Goal: Information Seeking & Learning: Learn about a topic

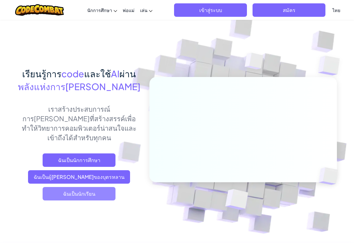
click at [92, 187] on span "ฉันเป็นนักเรียน" at bounding box center [79, 193] width 73 height 13
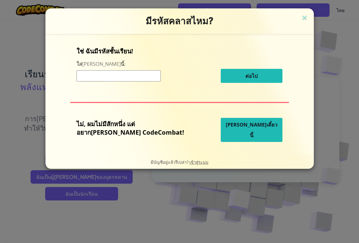
click at [237, 129] on span "[PERSON_NAME]เดี๋ยวนี้" at bounding box center [252, 129] width 52 height 17
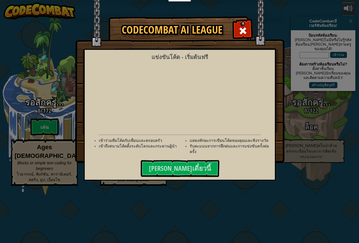
select select "th"
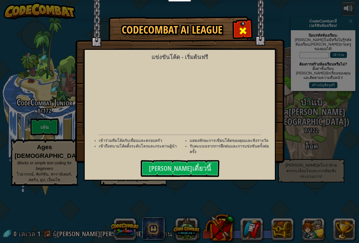
click at [241, 30] on span at bounding box center [242, 30] width 9 height 9
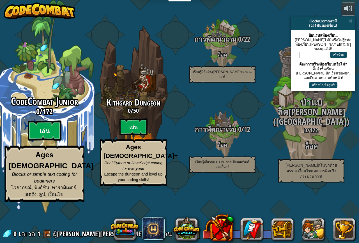
click at [49, 141] on btn "เล่น" at bounding box center [45, 131] width 34 height 20
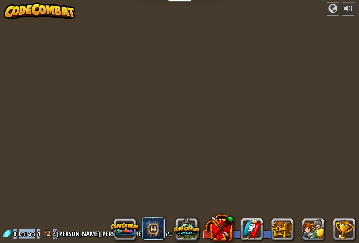
select select "th"
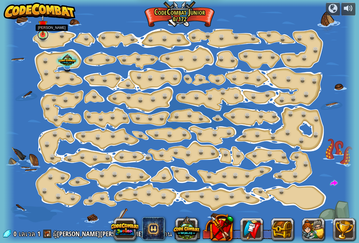
click at [44, 36] on link at bounding box center [42, 34] width 11 height 11
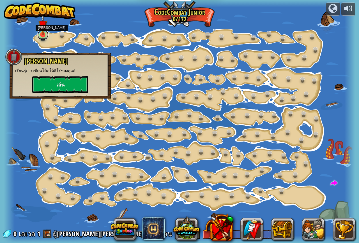
click at [44, 36] on link at bounding box center [42, 34] width 11 height 11
click at [53, 83] on button "เล่น" at bounding box center [60, 84] width 56 height 17
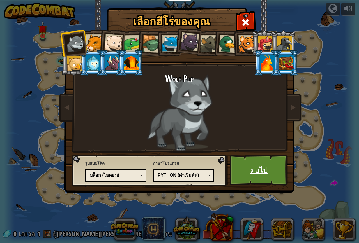
click at [267, 167] on link "ต่อไป" at bounding box center [258, 170] width 59 height 31
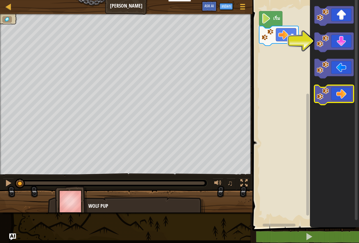
click at [333, 98] on icon "พื้นที่ทำงาน Blockly" at bounding box center [333, 95] width 39 height 20
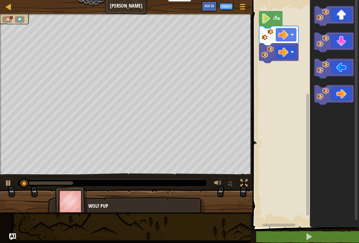
click at [296, 99] on rect "พื้นที่ทำงาน Blockly" at bounding box center [305, 112] width 108 height 230
click at [260, 87] on rect "พื้นที่ทำงาน Blockly" at bounding box center [305, 112] width 108 height 230
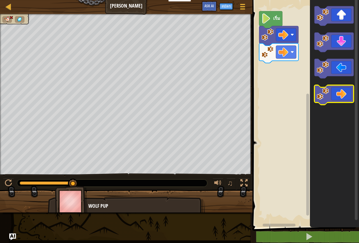
click at [333, 91] on icon "พื้นที่ทำงาน Blockly" at bounding box center [333, 95] width 39 height 20
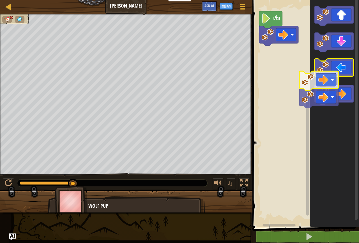
click at [321, 78] on icon "พื้นที่ทำงาน Blockly" at bounding box center [333, 69] width 39 height 20
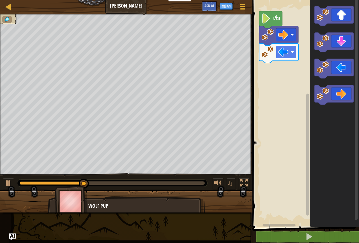
click at [279, 56] on image "พื้นที่ทำงาน Blockly" at bounding box center [283, 52] width 10 height 10
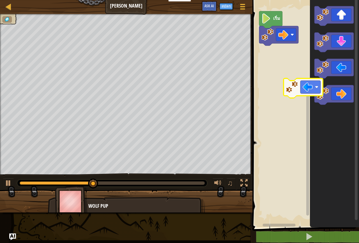
click at [314, 96] on icon "พื้นที่ทำงาน Blockly" at bounding box center [334, 112] width 49 height 230
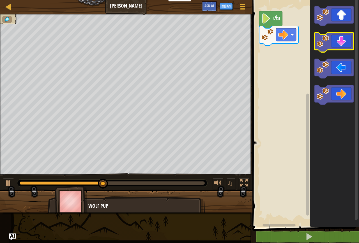
click at [341, 43] on icon "พื้นที่ทำงาน Blockly" at bounding box center [333, 43] width 39 height 20
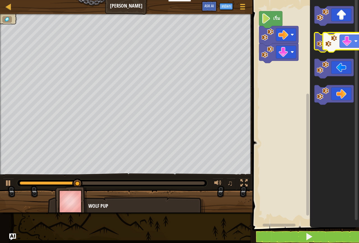
click at [350, 42] on icon "พื้นที่ทำงาน Blockly" at bounding box center [333, 43] width 39 height 20
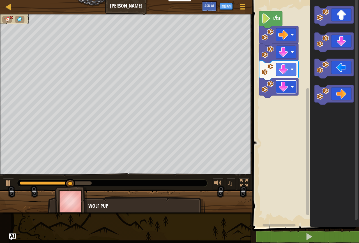
click at [283, 88] on image "พื้นที่ทำงาน Blockly" at bounding box center [283, 87] width 10 height 10
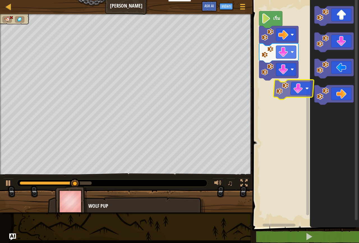
click at [308, 89] on rect "พื้นที่ทำงาน Blockly" at bounding box center [307, 151] width 3 height 127
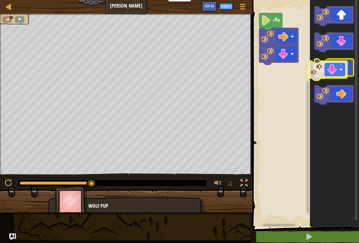
click at [328, 74] on icon "พื้นที่ทำงาน Blockly" at bounding box center [333, 69] width 39 height 20
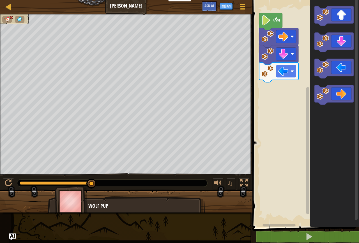
click at [288, 69] on image "พื้นที่ทำงาน Blockly" at bounding box center [283, 71] width 10 height 10
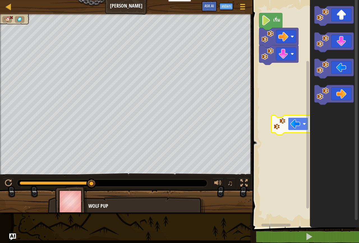
click at [300, 130] on g "พื้นที่ทำงาน Blockly" at bounding box center [298, 124] width 20 height 13
click at [302, 0] on body "นักการศึกษา สร้างบัญชีฟรี โซลูชั่นสำหรับโรงเรียนและเขต ดูเครื่องมือสำหรับครู กา…" at bounding box center [179, 0] width 359 height 0
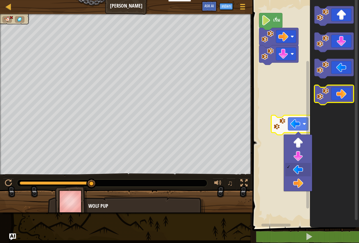
click at [338, 93] on icon "พื้นที่ทำงาน Blockly" at bounding box center [333, 95] width 39 height 20
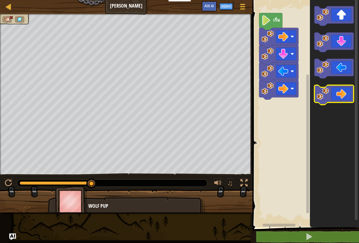
click at [338, 93] on icon "พื้นที่ทำงาน Blockly" at bounding box center [333, 95] width 39 height 20
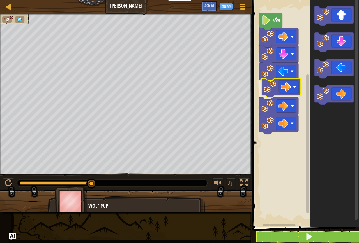
click at [285, 86] on div "เริ่ม" at bounding box center [305, 112] width 108 height 230
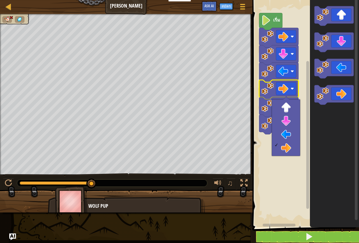
click at [265, 104] on image "พื้นที่ทำงาน Blockly" at bounding box center [267, 106] width 12 height 12
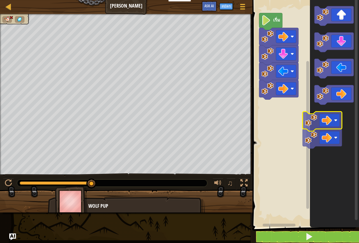
click at [316, 119] on icon "พื้นที่ทำงาน Blockly" at bounding box center [334, 112] width 49 height 230
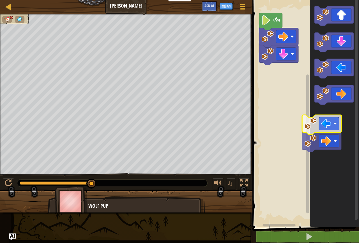
click at [319, 127] on icon "พื้นที่ทำงาน Blockly" at bounding box center [334, 112] width 49 height 230
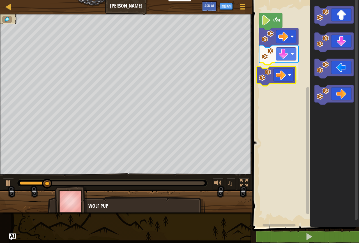
click at [280, 81] on div "เริ่ม" at bounding box center [305, 112] width 108 height 230
click at [280, 81] on rect "พื้นที่ทำงาน Blockly" at bounding box center [305, 112] width 108 height 230
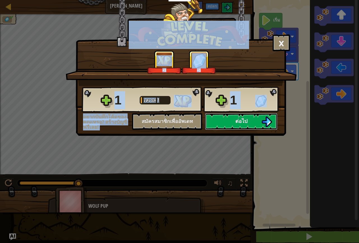
click at [245, 117] on button "ต่อไป" at bounding box center [241, 121] width 72 height 17
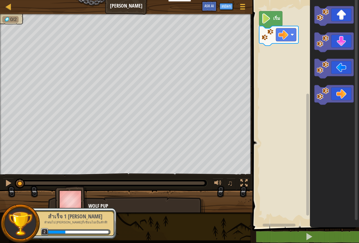
click at [269, 22] on image "พื้นที่ทำงาน Blockly" at bounding box center [266, 18] width 10 height 10
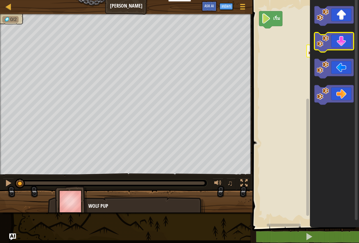
click at [320, 52] on icon "พื้นที่ทำงาน Blockly" at bounding box center [333, 43] width 39 height 20
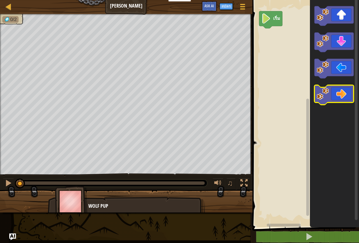
click at [338, 98] on icon "พื้นที่ทำงาน Blockly" at bounding box center [333, 95] width 39 height 20
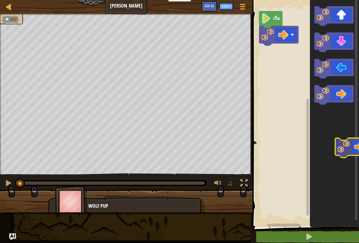
click at [354, 149] on div "เริ่ม" at bounding box center [305, 112] width 108 height 230
click at [354, 149] on rect "พื้นที่ทำงาน Blockly" at bounding box center [355, 109] width 3 height 222
click at [240, 67] on div "แผนที่ ลุยเลย ลุยเลย ลุยเลย เมนูเกม สมัคร Ask AI 1 הההההההההההההההההההההההההההה…" at bounding box center [179, 121] width 359 height 243
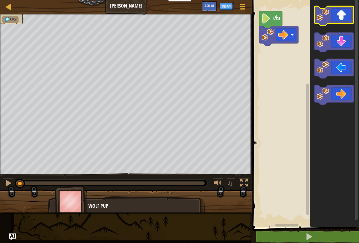
click at [339, 12] on icon "พื้นที่ทำงาน Blockly" at bounding box center [333, 16] width 39 height 20
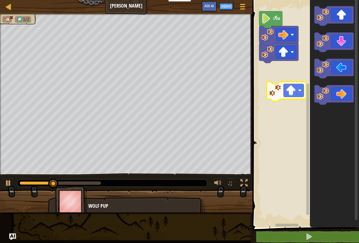
click at [335, 104] on icon "พื้นที่ทำงาน Blockly" at bounding box center [334, 112] width 49 height 230
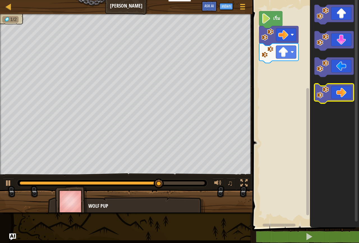
click at [341, 89] on icon "พื้นที่ทำงาน Blockly" at bounding box center [333, 94] width 39 height 20
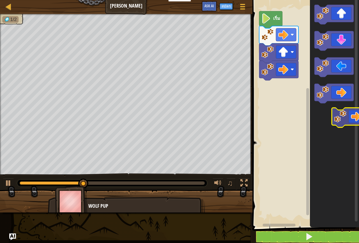
click at [354, 113] on icon "พื้นที่ทำงาน Blockly" at bounding box center [334, 112] width 49 height 230
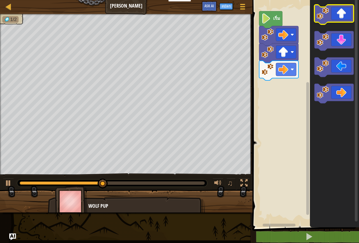
click at [334, 10] on icon "พื้นที่ทำงาน Blockly" at bounding box center [333, 15] width 39 height 20
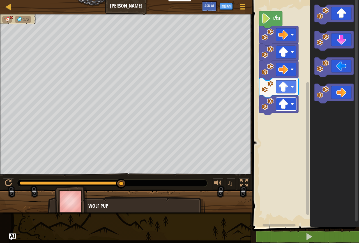
click at [291, 109] on rect "พื้นที่ทำงาน Blockly" at bounding box center [286, 104] width 20 height 13
click at [319, 113] on icon "พื้นที่ทำงาน Blockly" at bounding box center [334, 112] width 49 height 230
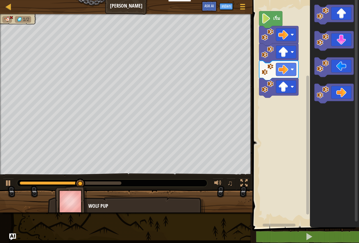
click at [275, 85] on icon "พื้นที่ทำงาน Blockly" at bounding box center [278, 88] width 39 height 20
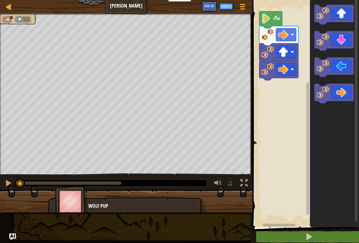
click at [354, 131] on div "เริ่ม" at bounding box center [305, 112] width 108 height 230
click at [354, 131] on rect "พื้นที่ทำงาน Blockly" at bounding box center [355, 110] width 3 height 222
click at [353, 129] on div "เริ่ม" at bounding box center [305, 112] width 108 height 230
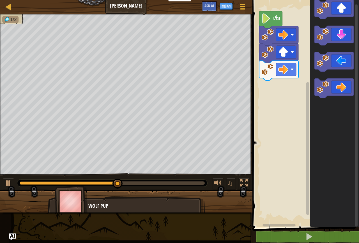
click at [354, 60] on div "เริ่ม" at bounding box center [305, 112] width 108 height 230
click at [354, 60] on icon "พื้นที่ทำงาน Blockly" at bounding box center [334, 112] width 49 height 230
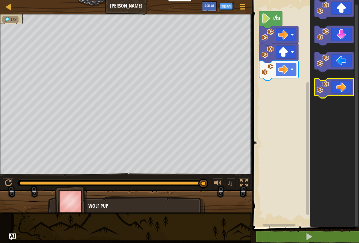
click at [331, 90] on icon "พื้นที่ทำงาน Blockly" at bounding box center [333, 88] width 39 height 20
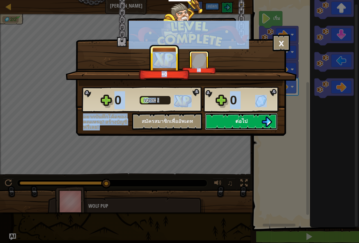
click at [250, 124] on button "ต่อไป" at bounding box center [241, 121] width 72 height 17
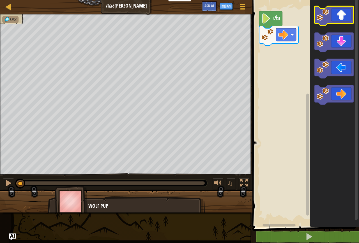
click at [346, 14] on icon "พื้นที่ทำงาน Blockly" at bounding box center [333, 16] width 39 height 20
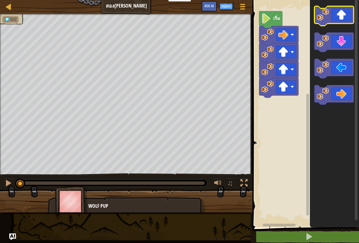
click at [346, 14] on icon "พื้นที่ทำงาน Blockly" at bounding box center [333, 16] width 39 height 20
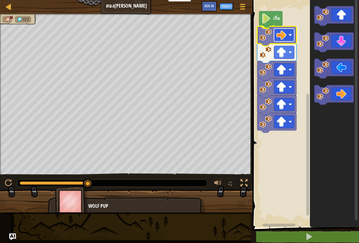
click at [278, 34] on image "พื้นที่ทำงาน Blockly" at bounding box center [281, 35] width 10 height 10
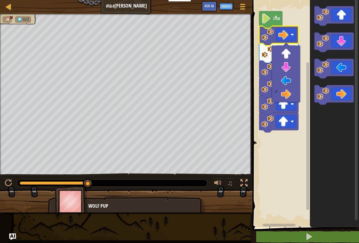
click at [266, 51] on image "พื้นที่ทำงาน Blockly" at bounding box center [267, 52] width 12 height 12
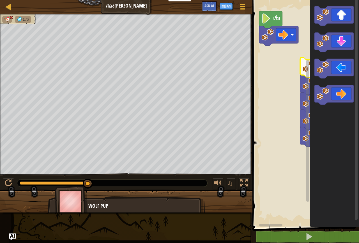
click at [307, 65] on rect "พื้นที่ทำงาน Blockly" at bounding box center [307, 131] width 3 height 142
click at [302, 93] on icon "พื้นที่ทำงาน Blockly" at bounding box center [319, 102] width 39 height 20
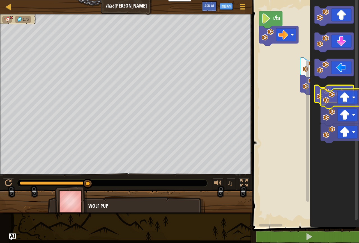
click at [323, 90] on image "พื้นที่ทำงาน Blockly" at bounding box center [322, 94] width 12 height 12
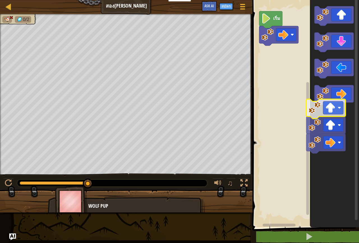
click at [354, 122] on rect "พื้นที่ทำงาน Blockly" at bounding box center [356, 112] width 4 height 229
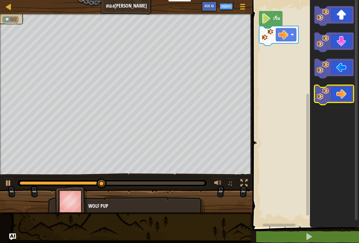
click at [340, 94] on icon "พื้นที่ทำงาน Blockly" at bounding box center [333, 95] width 39 height 20
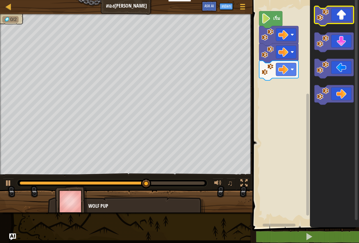
click at [333, 22] on icon "พื้นที่ทำงาน Blockly" at bounding box center [333, 16] width 39 height 20
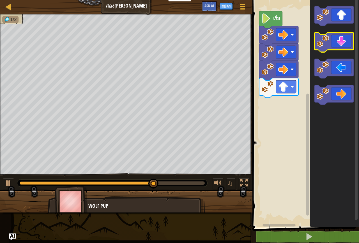
click at [345, 38] on icon "พื้นที่ทำงาน Blockly" at bounding box center [333, 43] width 39 height 20
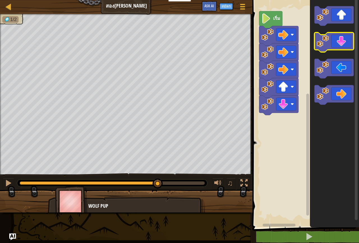
click at [345, 38] on icon "พื้นที่ทำงาน Blockly" at bounding box center [333, 43] width 39 height 20
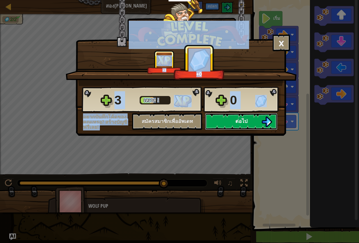
click at [235, 120] on span "ต่อไป" at bounding box center [241, 121] width 12 height 7
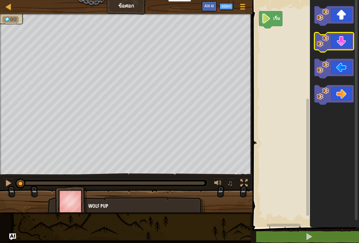
click at [345, 47] on icon "พื้นที่ทำงาน Blockly" at bounding box center [333, 43] width 39 height 20
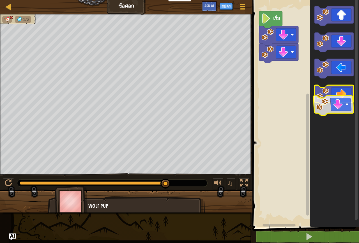
click at [354, 137] on icon "พื้นที่ทำงาน Blockly" at bounding box center [334, 112] width 49 height 230
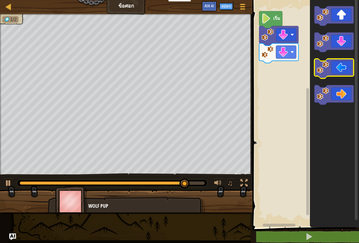
click at [330, 72] on icon "พื้นที่ทำงาน Blockly" at bounding box center [333, 69] width 39 height 20
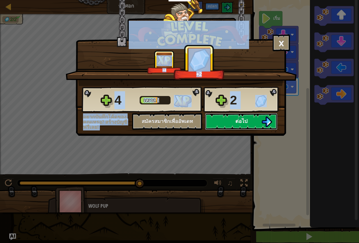
click at [237, 116] on button "ต่อไป" at bounding box center [241, 121] width 72 height 17
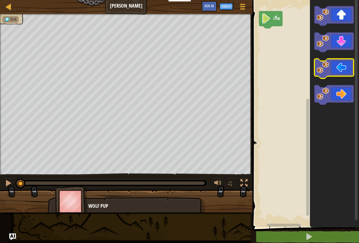
click at [344, 69] on icon "พื้นที่ทำงาน Blockly" at bounding box center [333, 69] width 39 height 20
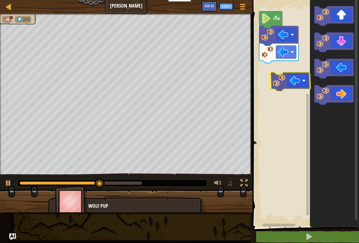
click at [320, 102] on icon "พื้นที่ทำงาน Blockly" at bounding box center [333, 95] width 39 height 20
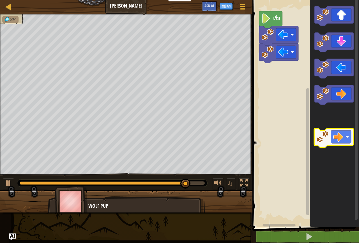
click at [349, 143] on icon "พื้นที่ทำงาน Blockly" at bounding box center [334, 112] width 49 height 230
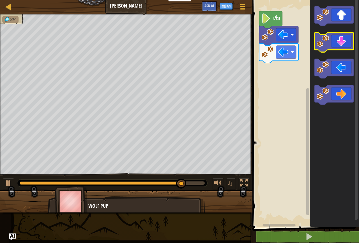
click at [340, 38] on icon "พื้นที่ทำงาน Blockly" at bounding box center [333, 43] width 39 height 20
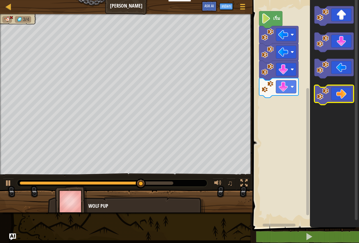
click at [338, 94] on icon "พื้นที่ทำงาน Blockly" at bounding box center [333, 95] width 39 height 20
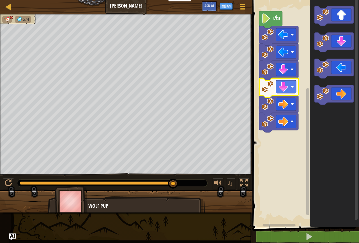
click at [332, 96] on icon "พื้นที่ทำงาน Blockly" at bounding box center [333, 95] width 39 height 20
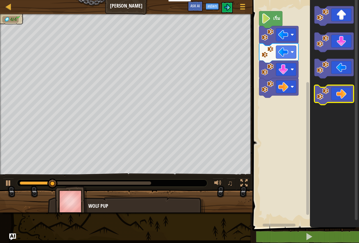
click at [333, 92] on icon "พื้นที่ทำงาน Blockly" at bounding box center [333, 95] width 39 height 20
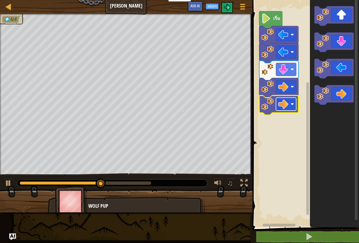
click at [284, 107] on image "พื้นที่ทำงาน Blockly" at bounding box center [283, 104] width 10 height 10
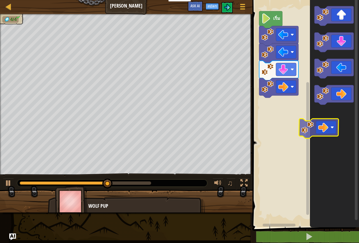
click at [326, 131] on icon "พื้นที่ทำงาน Blockly" at bounding box center [334, 112] width 49 height 230
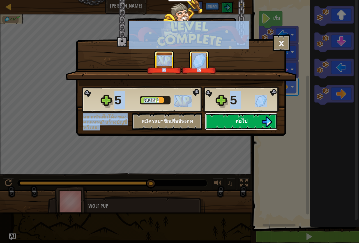
click at [222, 120] on button "ต่อไป" at bounding box center [241, 121] width 72 height 17
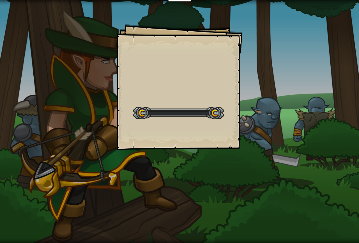
click at [222, 120] on div "Start Level" at bounding box center [178, 112] width 91 height 22
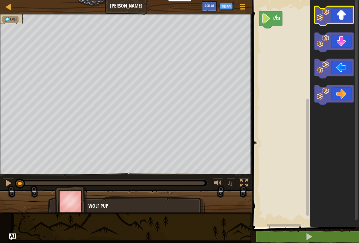
click at [336, 14] on icon "พื้นที่ทำงาน Blockly" at bounding box center [333, 16] width 39 height 20
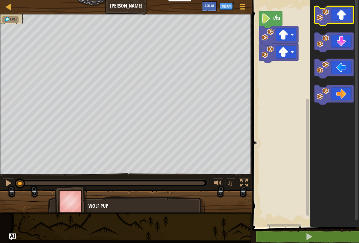
click at [336, 14] on icon "พื้นที่ทำงาน Blockly" at bounding box center [333, 16] width 39 height 20
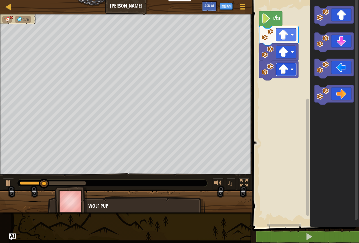
click at [291, 66] on rect "พื้นที่ทำงาน Blockly" at bounding box center [286, 69] width 20 height 13
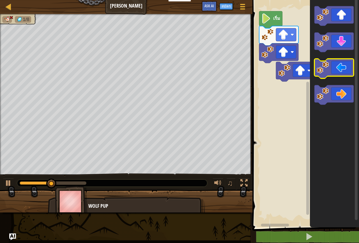
click at [330, 70] on icon "พื้นที่ทำงาน Blockly" at bounding box center [333, 69] width 39 height 20
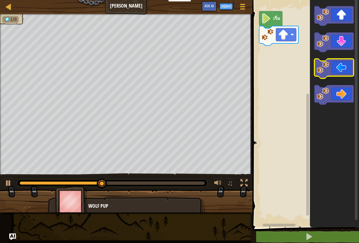
click at [335, 69] on icon "พื้นที่ทำงาน Blockly" at bounding box center [333, 69] width 39 height 20
click at [335, 71] on icon "พื้นที่ทำงาน Blockly" at bounding box center [333, 69] width 39 height 20
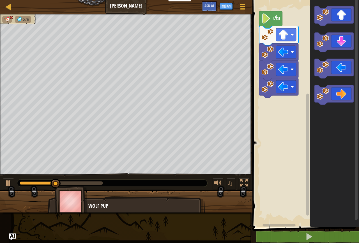
click at [297, 66] on icon "พื้นที่ทำงาน Blockly" at bounding box center [278, 71] width 39 height 20
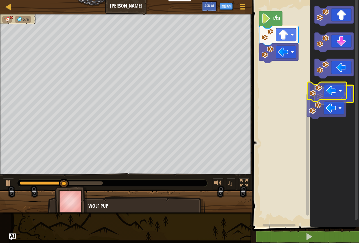
click at [354, 90] on rect "พื้นที่ทำงาน Blockly" at bounding box center [355, 109] width 3 height 222
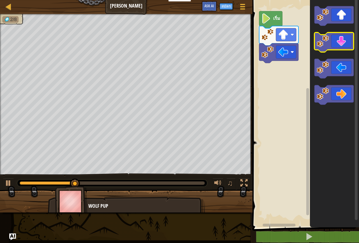
click at [340, 50] on icon "พื้นที่ทำงาน Blockly" at bounding box center [333, 43] width 39 height 20
click at [337, 47] on icon "พื้นที่ทำงาน Blockly" at bounding box center [333, 43] width 39 height 20
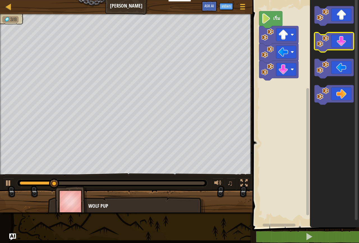
click at [336, 47] on icon "พื้นที่ทำงาน Blockly" at bounding box center [333, 43] width 39 height 20
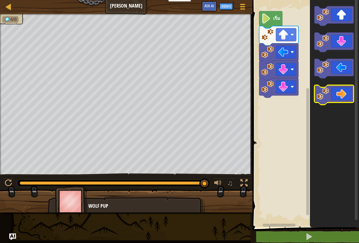
click at [340, 92] on icon "พื้นที่ทำงาน Blockly" at bounding box center [333, 95] width 39 height 20
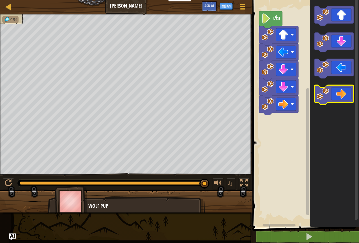
click at [340, 92] on icon "พื้นที่ทำงาน Blockly" at bounding box center [333, 95] width 39 height 20
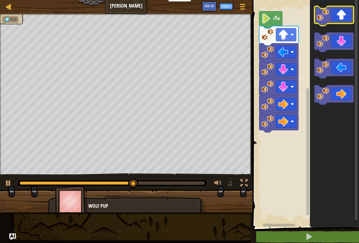
click at [344, 19] on icon "พื้นที่ทำงาน Blockly" at bounding box center [333, 16] width 39 height 20
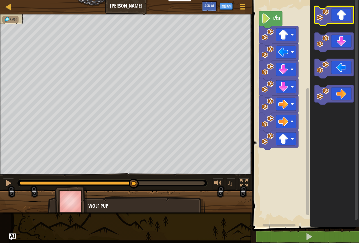
click at [344, 19] on icon "พื้นที่ทำงาน Blockly" at bounding box center [333, 16] width 39 height 20
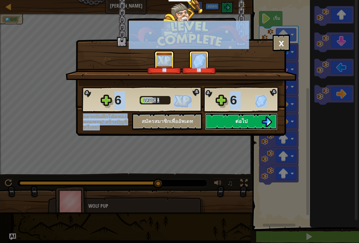
click at [244, 119] on span "ต่อไป" at bounding box center [241, 121] width 12 height 7
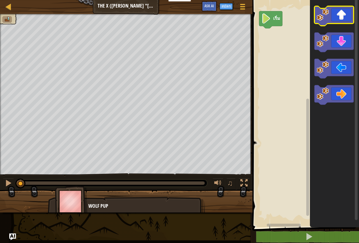
click at [336, 13] on icon "พื้นที่ทำงาน Blockly" at bounding box center [333, 16] width 39 height 20
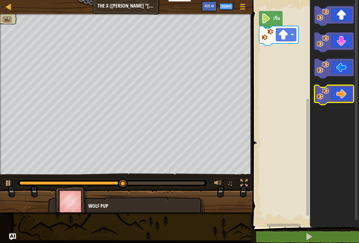
click at [340, 98] on icon "พื้นที่ทำงาน Blockly" at bounding box center [333, 95] width 39 height 20
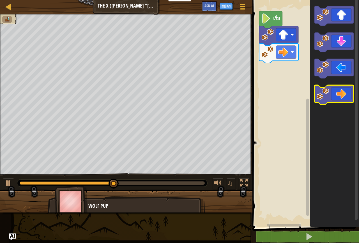
click at [344, 96] on icon "พื้นที่ทำงาน Blockly" at bounding box center [333, 95] width 39 height 20
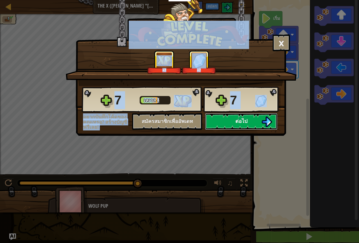
click at [233, 120] on button "ต่อไป" at bounding box center [241, 121] width 72 height 17
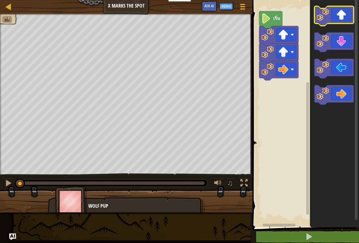
click at [344, 15] on icon "พื้นที่ทำงาน Blockly" at bounding box center [333, 16] width 39 height 20
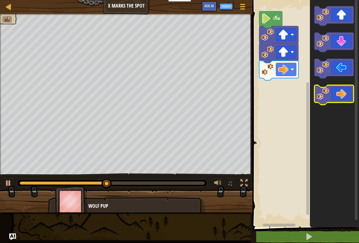
click at [332, 97] on icon "พื้นที่ทำงาน Blockly" at bounding box center [333, 95] width 39 height 20
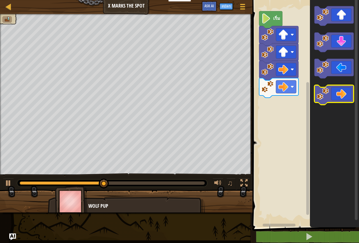
click at [335, 98] on icon "พื้นที่ทำงาน Blockly" at bounding box center [333, 95] width 39 height 20
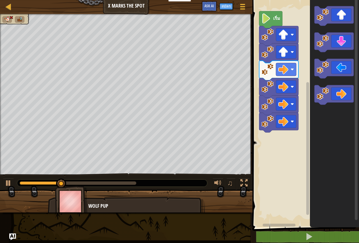
click at [286, 130] on icon "พื้นที่ทำงาน Blockly" at bounding box center [278, 123] width 39 height 20
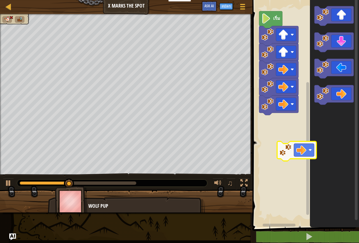
click at [330, 162] on icon "พื้นที่ทำงาน Blockly" at bounding box center [334, 112] width 49 height 230
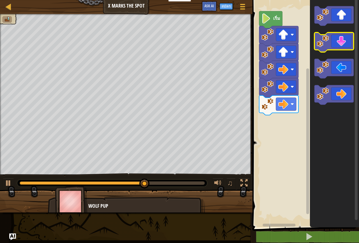
click at [341, 46] on icon "พื้นที่ทำงาน Blockly" at bounding box center [333, 43] width 39 height 20
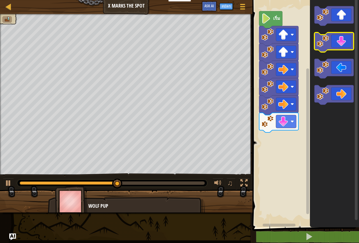
click at [341, 50] on g "พื้นที่ทำงาน Blockly" at bounding box center [333, 55] width 39 height 99
click at [343, 48] on icon "พื้นที่ทำงาน Blockly" at bounding box center [333, 43] width 39 height 20
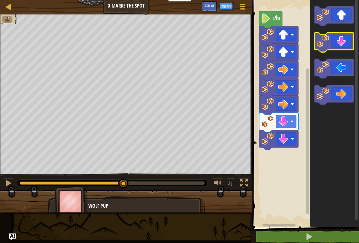
click at [343, 48] on icon "พื้นที่ทำงาน Blockly" at bounding box center [333, 43] width 39 height 20
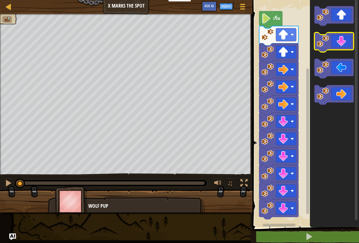
click at [343, 46] on icon "พื้นที่ทำงาน Blockly" at bounding box center [333, 43] width 39 height 20
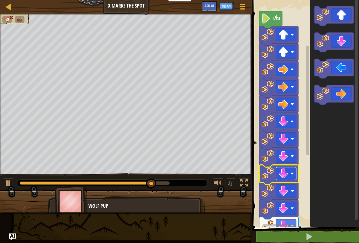
click at [280, 180] on rect "พื้นที่ทำงาน Blockly" at bounding box center [286, 173] width 20 height 13
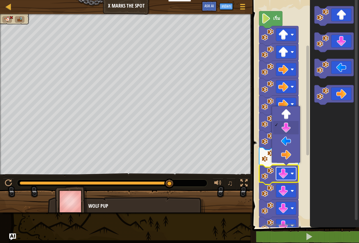
click at [280, 176] on image "พื้นที่ทำงาน Blockly" at bounding box center [283, 174] width 10 height 10
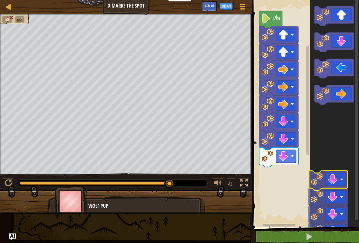
click at [330, 181] on icon "พื้นที่ทำงาน Blockly" at bounding box center [334, 112] width 49 height 230
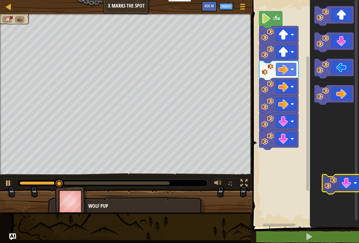
click at [351, 190] on icon "พื้นที่ทำงาน Blockly" at bounding box center [334, 112] width 49 height 230
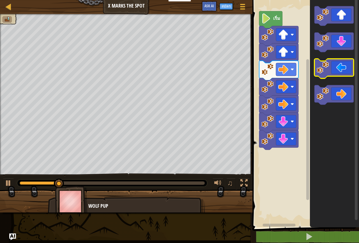
click at [337, 65] on icon "พื้นที่ทำงาน Blockly" at bounding box center [333, 69] width 39 height 20
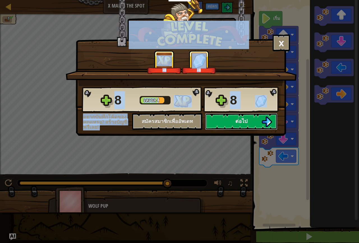
click at [238, 123] on span "ต่อไป" at bounding box center [241, 121] width 12 height 7
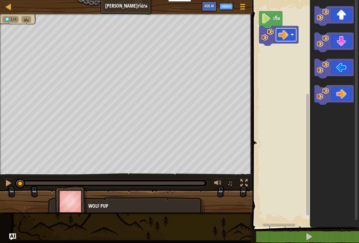
click at [291, 33] on rect "พื้นที่ทำงาน Blockly" at bounding box center [286, 34] width 20 height 13
click at [293, 33] on rect "พื้นที่ทำงาน Blockly" at bounding box center [286, 34] width 20 height 13
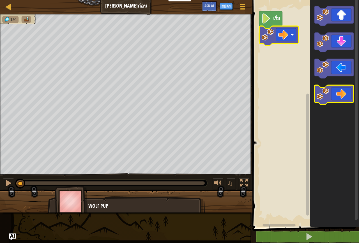
click at [342, 99] on icon "พื้นที่ทำงาน Blockly" at bounding box center [333, 95] width 39 height 20
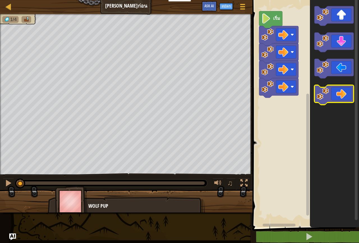
click at [342, 99] on icon "พื้นที่ทำงาน Blockly" at bounding box center [333, 95] width 39 height 20
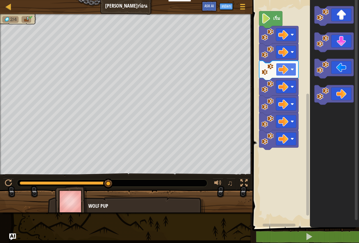
click at [283, 70] on image "พื้นที่ทำงาน Blockly" at bounding box center [283, 69] width 10 height 10
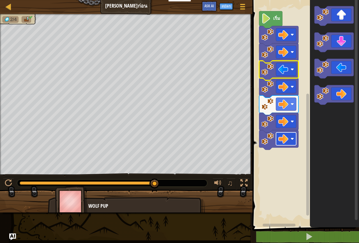
click at [282, 138] on image "พื้นที่ทำงาน Blockly" at bounding box center [283, 139] width 10 height 10
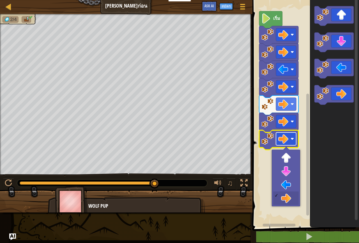
click at [282, 138] on image "พื้นที่ทำงาน Blockly" at bounding box center [283, 139] width 10 height 10
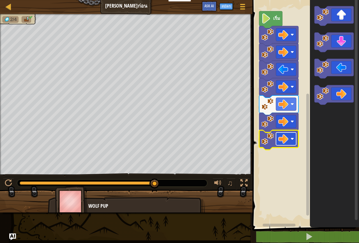
click at [285, 135] on image "พื้นที่ทำงาน Blockly" at bounding box center [283, 139] width 10 height 10
click at [285, 196] on rect "พื้นที่ทำงาน Blockly" at bounding box center [305, 112] width 108 height 230
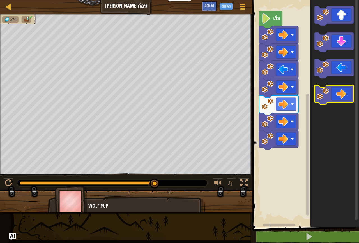
click at [344, 90] on icon "พื้นที่ทำงาน Blockly" at bounding box center [333, 95] width 39 height 20
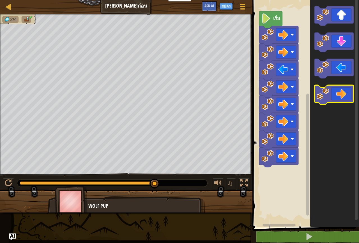
click at [344, 90] on icon "พื้นที่ทำงาน Blockly" at bounding box center [333, 95] width 39 height 20
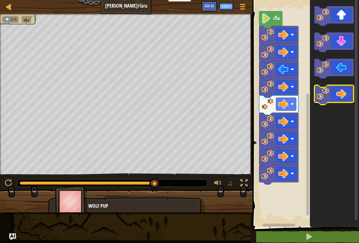
click at [341, 94] on icon "พื้นที่ทำงาน Blockly" at bounding box center [333, 95] width 39 height 20
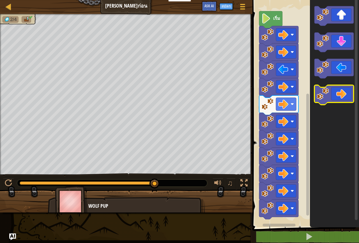
click at [338, 98] on icon "พื้นที่ทำงาน Blockly" at bounding box center [333, 95] width 39 height 20
click at [337, 98] on icon "พื้นที่ทำงาน Blockly" at bounding box center [333, 95] width 39 height 20
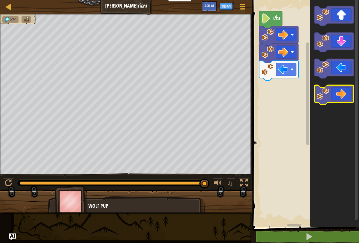
click at [342, 99] on icon "พื้นที่ทำงาน Blockly" at bounding box center [333, 95] width 39 height 20
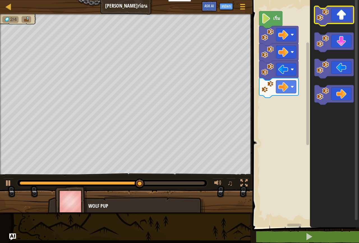
click at [342, 13] on icon "พื้นที่ทำงาน Blockly" at bounding box center [333, 16] width 39 height 20
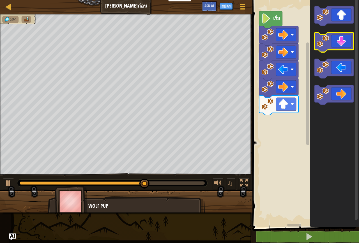
click at [342, 48] on icon "พื้นที่ทำงาน Blockly" at bounding box center [333, 43] width 39 height 20
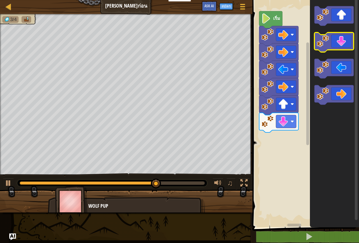
click at [342, 48] on icon "พื้นที่ทำงาน Blockly" at bounding box center [333, 43] width 39 height 20
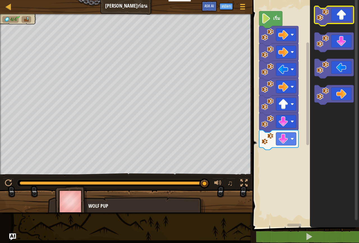
click at [340, 19] on icon "พื้นที่ทำงาน Blockly" at bounding box center [333, 16] width 39 height 20
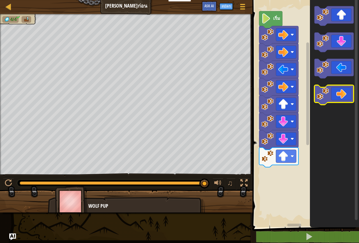
click at [343, 92] on icon "พื้นที่ทำงาน Blockly" at bounding box center [333, 95] width 39 height 20
click at [342, 91] on icon "พื้นที่ทำงาน Blockly" at bounding box center [333, 95] width 39 height 20
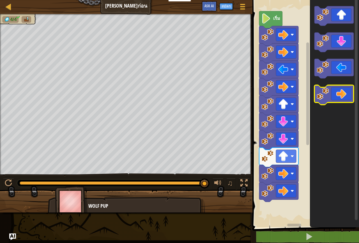
click at [340, 93] on icon "พื้นที่ทำงาน Blockly" at bounding box center [333, 95] width 39 height 20
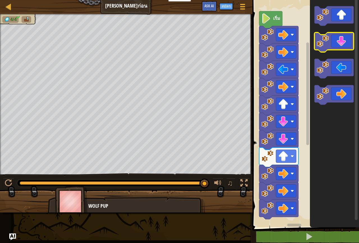
click at [349, 38] on icon "พื้นที่ทำงาน Blockly" at bounding box center [333, 43] width 39 height 20
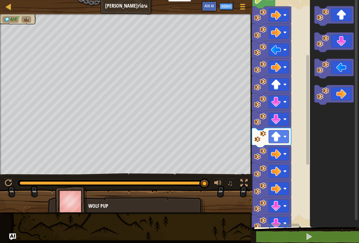
click at [283, 156] on g "เริ่ม" at bounding box center [305, 113] width 108 height 243
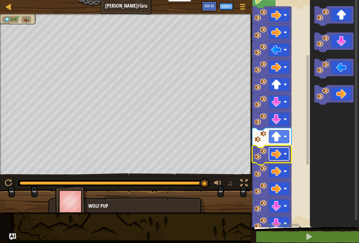
click at [285, 156] on image "พื้นที่ทำงาน Blockly" at bounding box center [284, 153] width 3 height 3
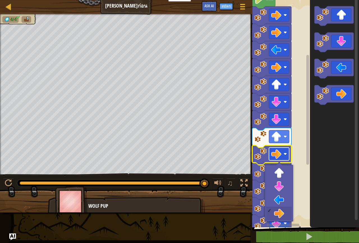
click at [285, 153] on image "พื้นที่ทำงาน Blockly" at bounding box center [284, 153] width 3 height 3
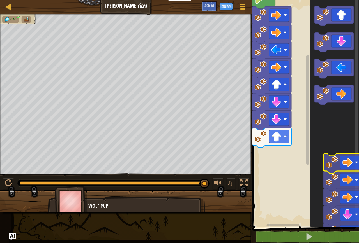
click at [354, 162] on rect "พื้นที่ทำงาน Blockly" at bounding box center [355, 109] width 3 height 222
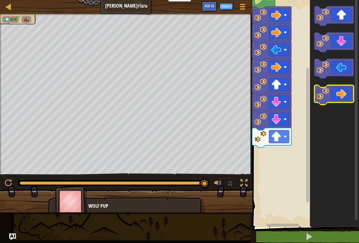
click at [336, 98] on icon "พื้นที่ทำงาน Blockly" at bounding box center [333, 95] width 39 height 20
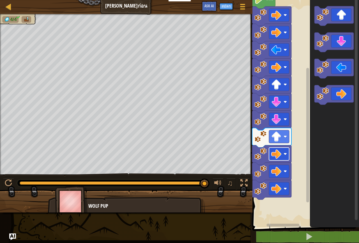
click at [272, 159] on image "พื้นที่ทำงาน Blockly" at bounding box center [276, 154] width 10 height 10
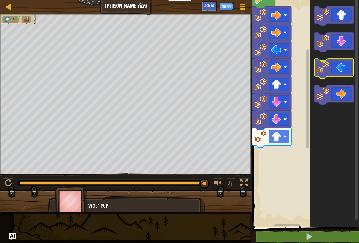
click at [332, 72] on icon "พื้นที่ทำงาน Blockly" at bounding box center [333, 69] width 39 height 20
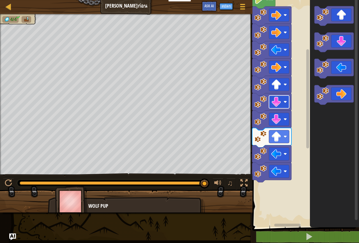
click at [277, 106] on image "พื้นที่ทำงาน Blockly" at bounding box center [276, 102] width 10 height 10
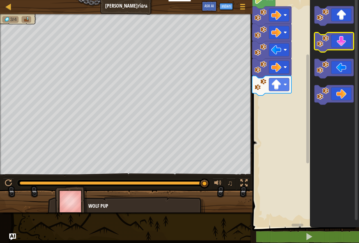
click at [342, 39] on icon "พื้นที่ทำงาน Blockly" at bounding box center [333, 43] width 39 height 20
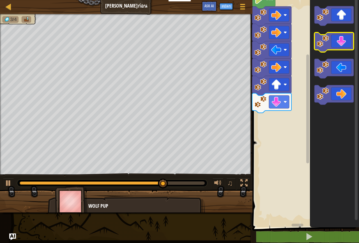
click at [342, 41] on icon "พื้นที่ทำงาน Blockly" at bounding box center [333, 43] width 39 height 20
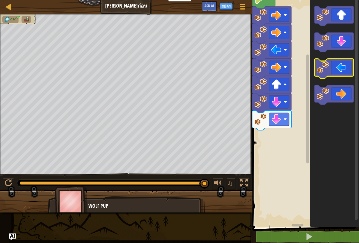
click at [344, 65] on icon "พื้นที่ทำงาน Blockly" at bounding box center [333, 69] width 39 height 20
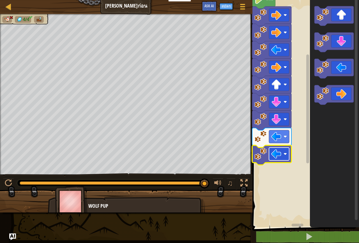
click at [275, 157] on image "พื้นที่ทำงาน Blockly" at bounding box center [276, 154] width 10 height 10
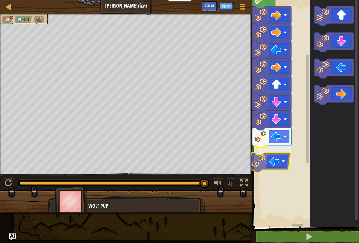
click at [255, 192] on rect "พื้นที่ทำงาน Blockly" at bounding box center [305, 112] width 108 height 230
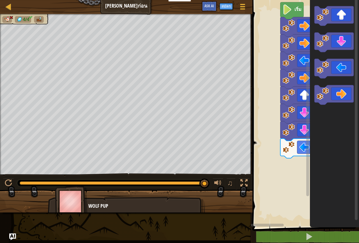
click at [354, 149] on div "เริ่ม" at bounding box center [305, 112] width 108 height 230
click at [354, 149] on icon "พื้นที่ทำงาน Blockly" at bounding box center [334, 112] width 49 height 230
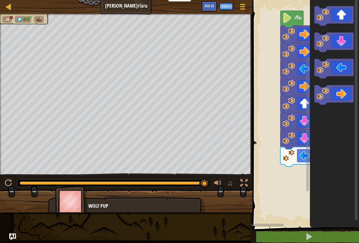
click at [285, 156] on image "พื้นที่ทำงาน Blockly" at bounding box center [288, 156] width 12 height 12
click at [354, 224] on icon "พื้นที่ทำงาน Blockly" at bounding box center [334, 112] width 49 height 230
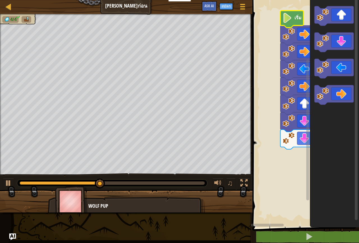
click at [294, 17] on text "เริ่ม" at bounding box center [297, 18] width 7 height 6
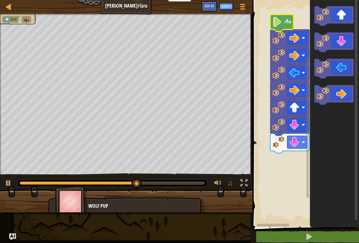
click at [284, 15] on icon "พื้นที่ทำงาน Blockly" at bounding box center [281, 23] width 23 height 17
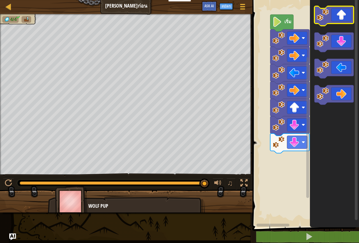
click at [337, 10] on icon "พื้นที่ทำงาน Blockly" at bounding box center [333, 16] width 39 height 20
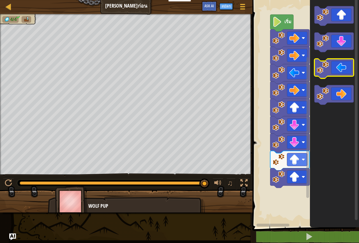
click at [333, 69] on icon "พื้นที่ทำงาน Blockly" at bounding box center [333, 69] width 39 height 20
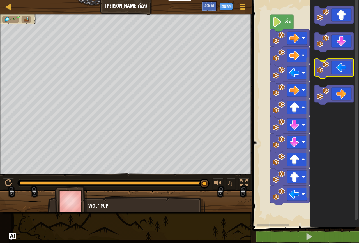
click at [333, 69] on icon "พื้นที่ทำงาน Blockly" at bounding box center [333, 69] width 39 height 20
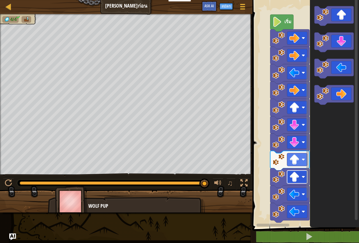
click at [294, 178] on image "พื้นที่ทำงาน Blockly" at bounding box center [294, 177] width 10 height 10
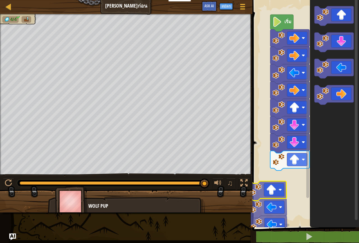
click at [160, 186] on div "4/4 ♫ Wolf Pup" at bounding box center [179, 113] width 359 height 199
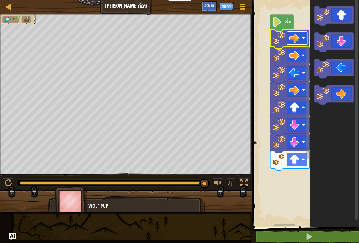
click at [291, 41] on image "พื้นที่ทำงาน Blockly" at bounding box center [294, 38] width 10 height 10
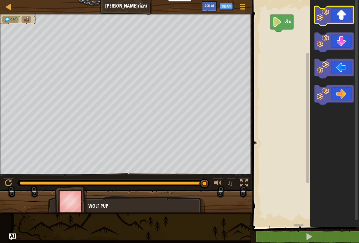
click at [343, 11] on icon "พื้นที่ทำงาน Blockly" at bounding box center [333, 16] width 39 height 20
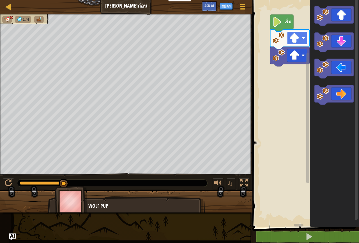
click at [289, 36] on image "พื้นที่ทำงาน Blockly" at bounding box center [294, 38] width 10 height 10
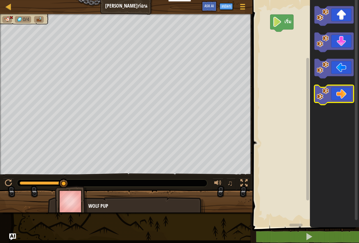
click at [331, 101] on icon "พื้นที่ทำงาน Blockly" at bounding box center [333, 95] width 39 height 20
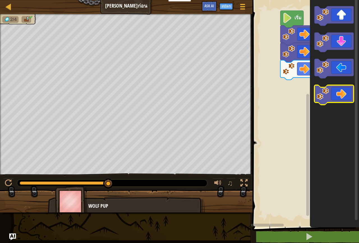
click at [325, 92] on image "พื้นที่ทำงาน Blockly" at bounding box center [322, 94] width 12 height 12
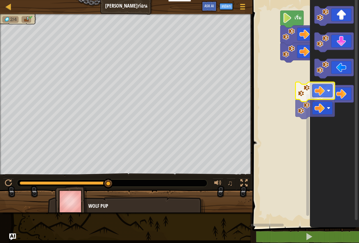
click at [340, 112] on icon "พื้นที่ทำงาน Blockly" at bounding box center [334, 112] width 49 height 230
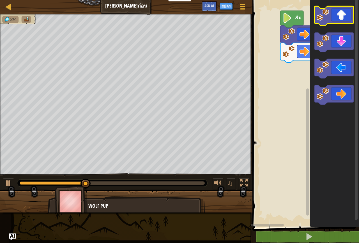
click at [336, 15] on icon "พื้นที่ทำงาน Blockly" at bounding box center [333, 16] width 39 height 20
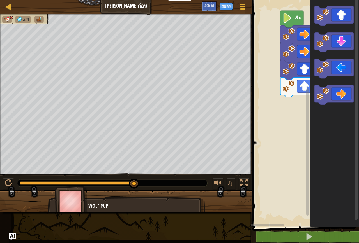
click at [296, 83] on icon "พื้นที่ทำงาน Blockly" at bounding box center [299, 88] width 39 height 20
click at [333, 91] on icon "พื้นที่ทำงาน Blockly" at bounding box center [333, 95] width 39 height 20
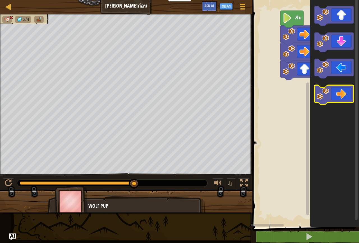
click at [331, 103] on rect "พื้นที่ทำงาน Blockly" at bounding box center [333, 95] width 39 height 20
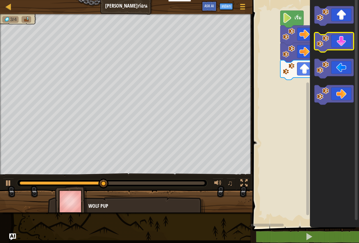
click at [341, 38] on icon "พื้นที่ทำงาน Blockly" at bounding box center [333, 43] width 39 height 20
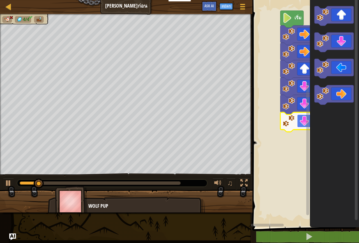
click at [298, 118] on rect "พื้นที่ทำงาน Blockly" at bounding box center [307, 121] width 20 height 13
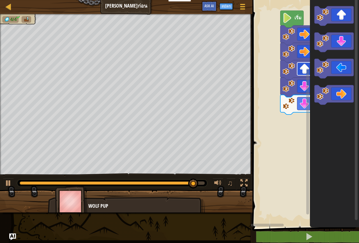
click at [301, 69] on image "พื้นที่ทำงาน Blockly" at bounding box center [304, 69] width 10 height 10
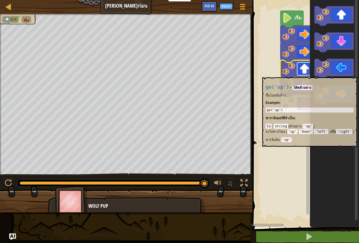
click at [300, 75] on rect "พื้นที่ทำงาน Blockly" at bounding box center [307, 68] width 20 height 13
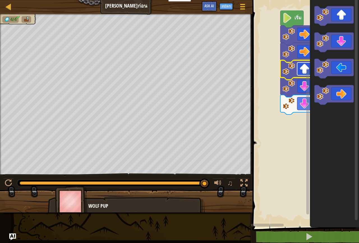
click at [300, 75] on rect "พื้นที่ทำงาน Blockly" at bounding box center [307, 68] width 20 height 13
